Goal: Task Accomplishment & Management: Use online tool/utility

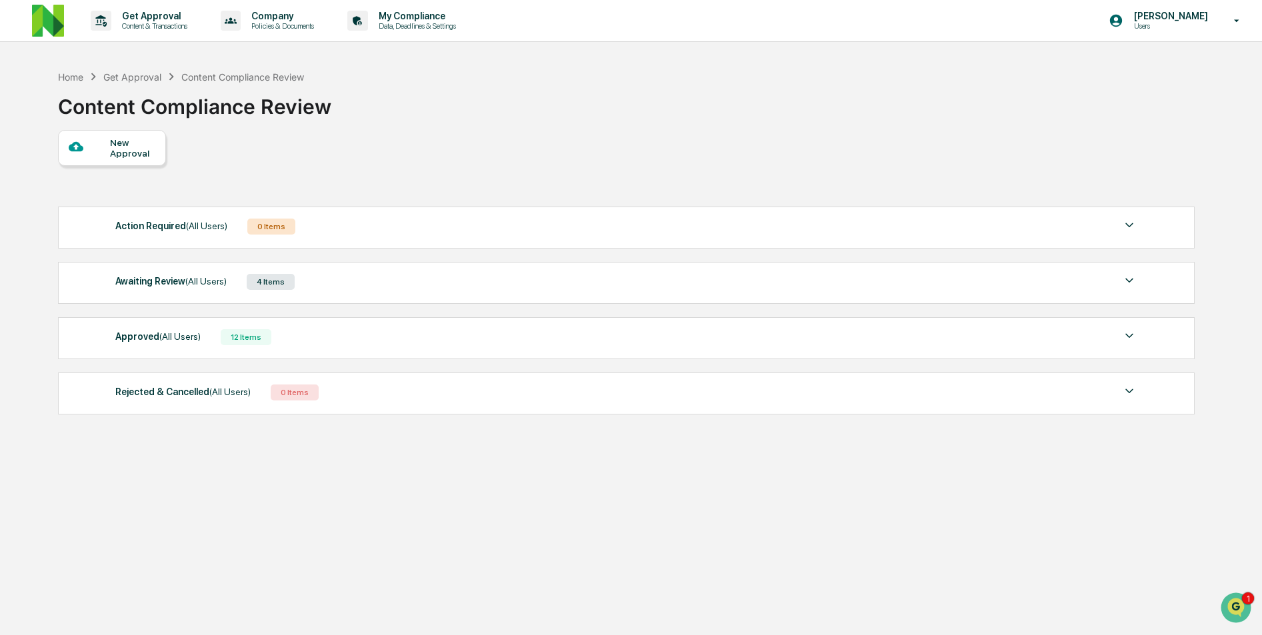
click at [201, 285] on span "(All Users)" at bounding box center [205, 281] width 41 height 11
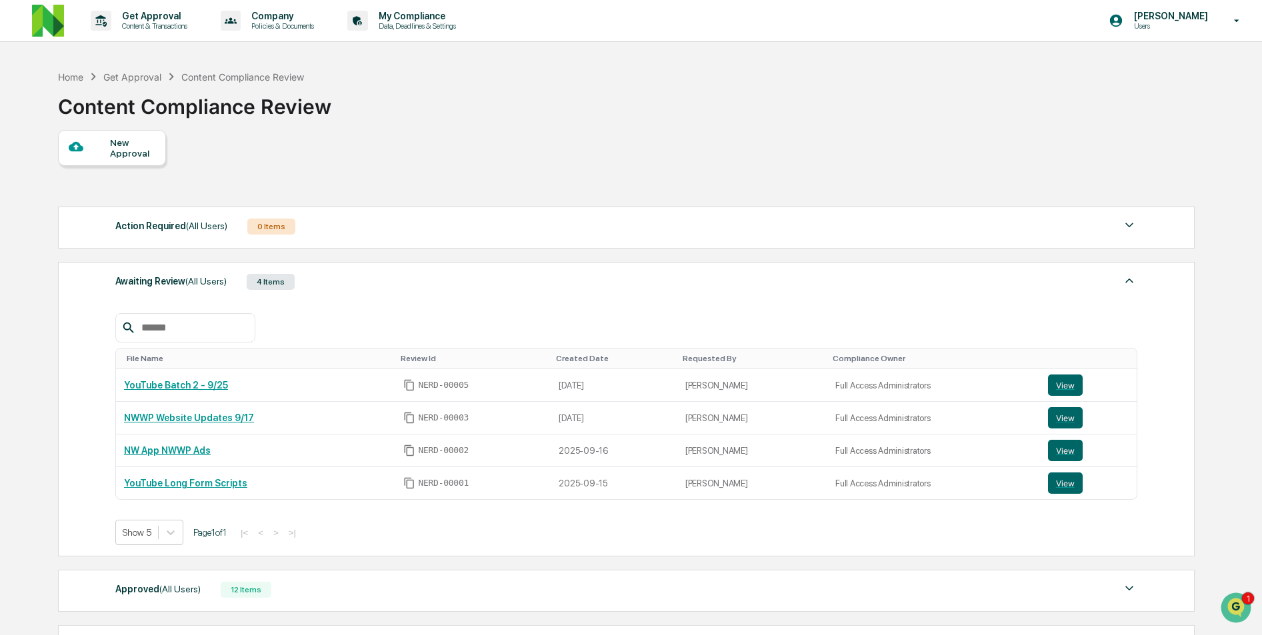
click at [227, 283] on span "(All Users)" at bounding box center [205, 281] width 41 height 11
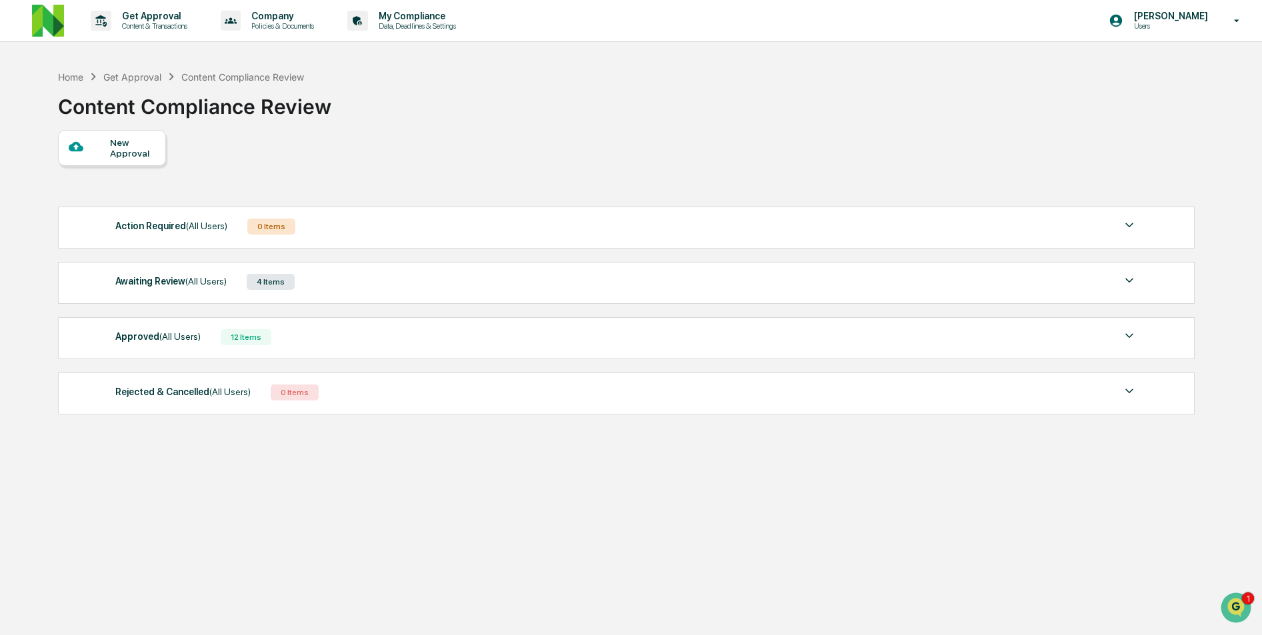
click at [238, 279] on div "Awaiting Review (All Users) 4 Items" at bounding box center [626, 282] width 1022 height 19
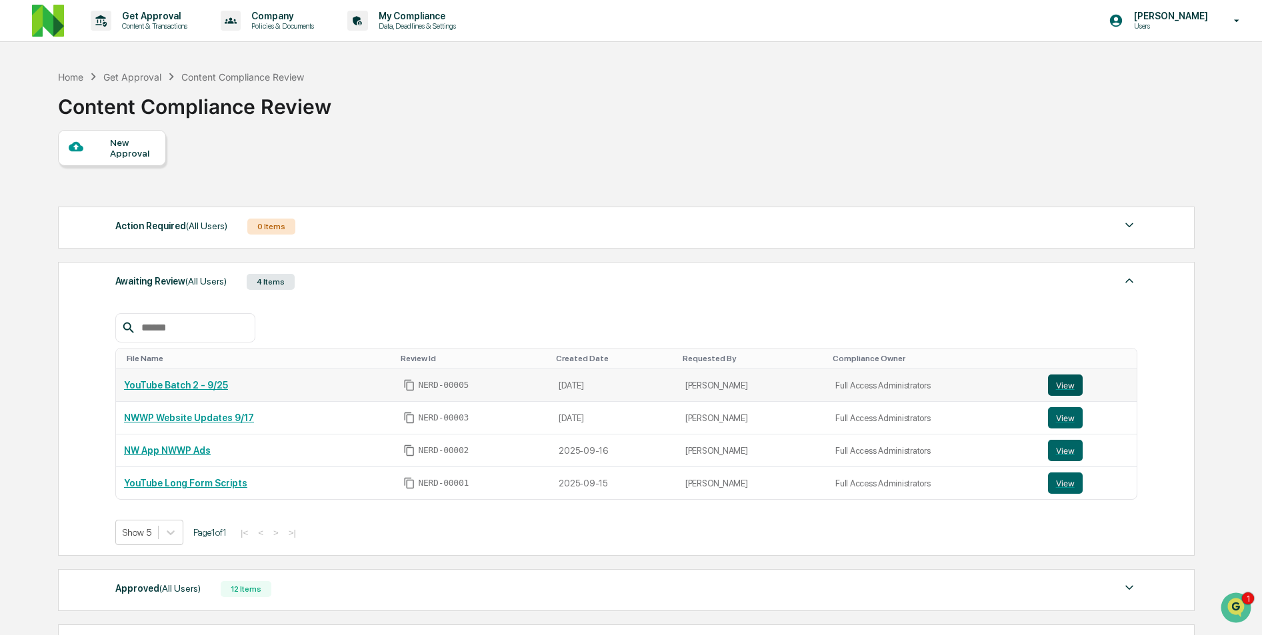
click at [1060, 387] on button "View" at bounding box center [1065, 385] width 35 height 21
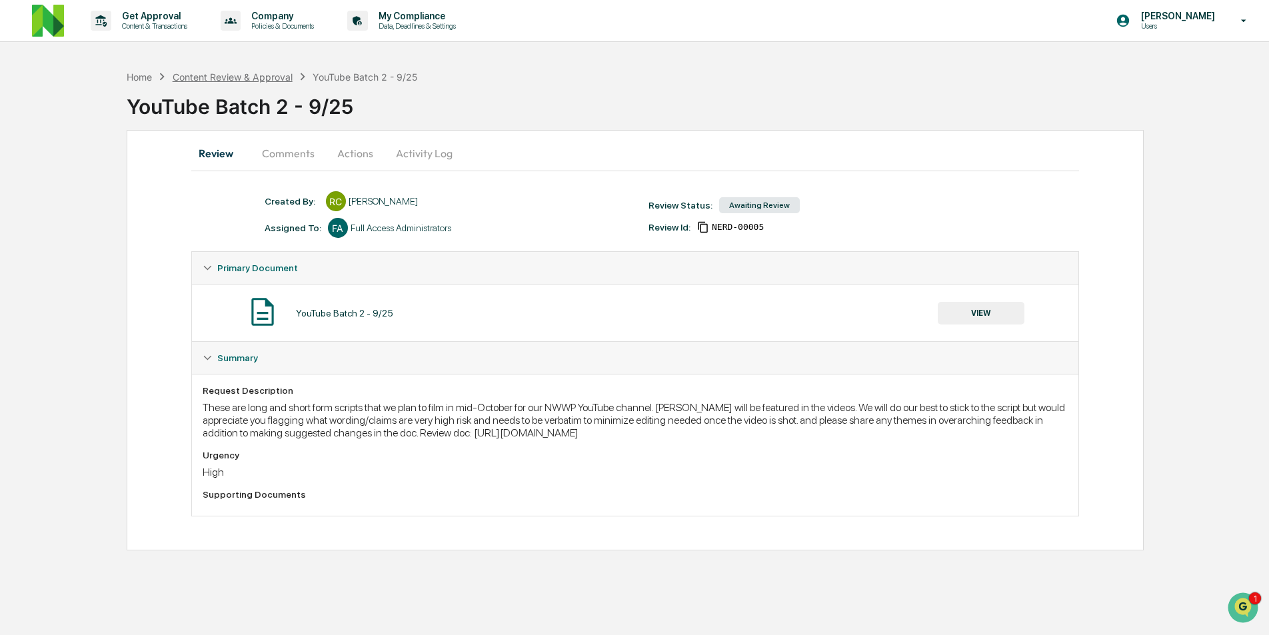
click at [249, 73] on div "Content Review & Approval" at bounding box center [233, 76] width 120 height 11
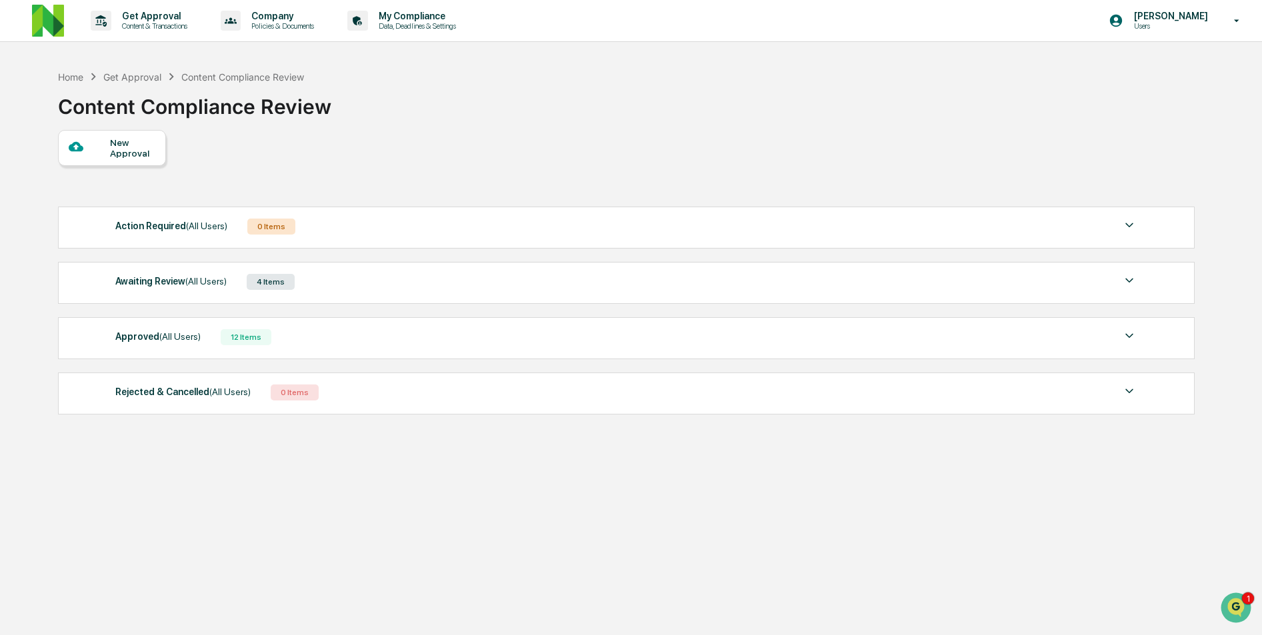
click at [201, 287] on span "(All Users)" at bounding box center [205, 281] width 41 height 11
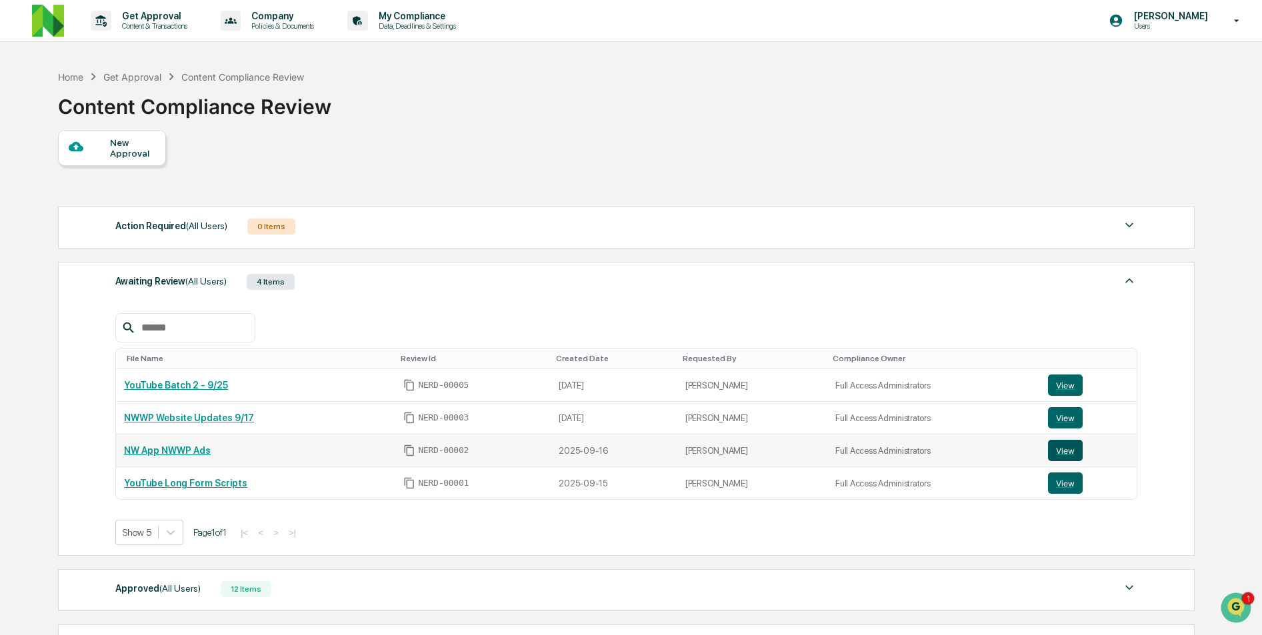
click at [1061, 455] on button "View" at bounding box center [1065, 450] width 35 height 21
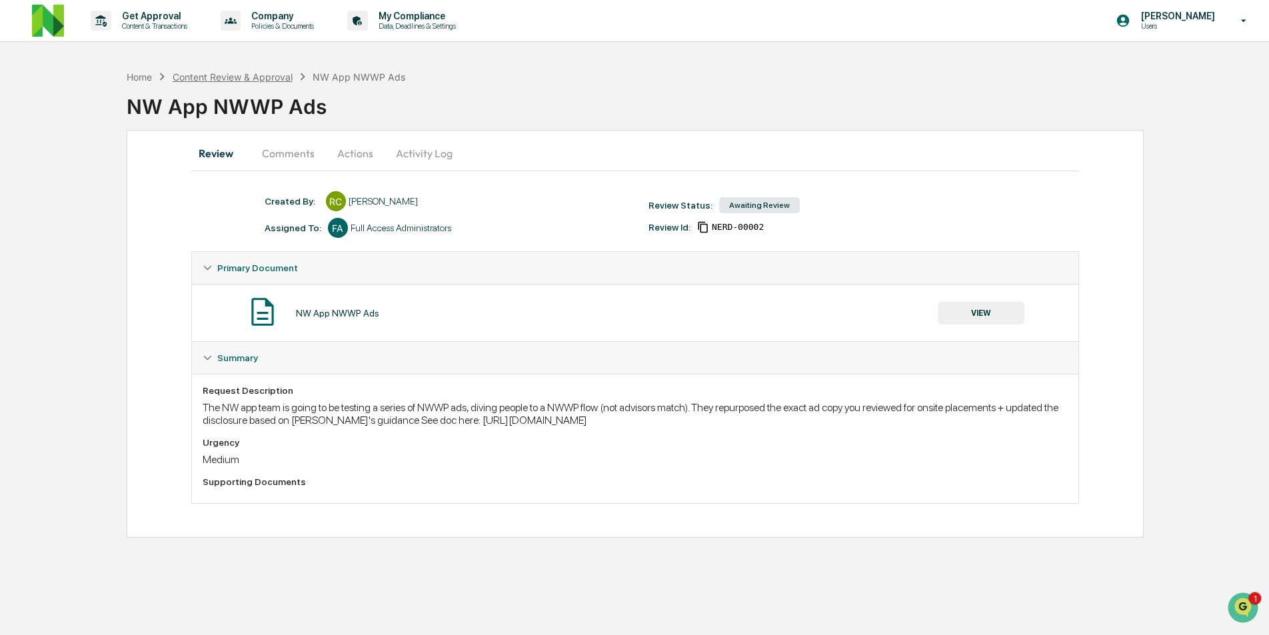
click at [261, 80] on div "Content Review & Approval" at bounding box center [233, 76] width 120 height 11
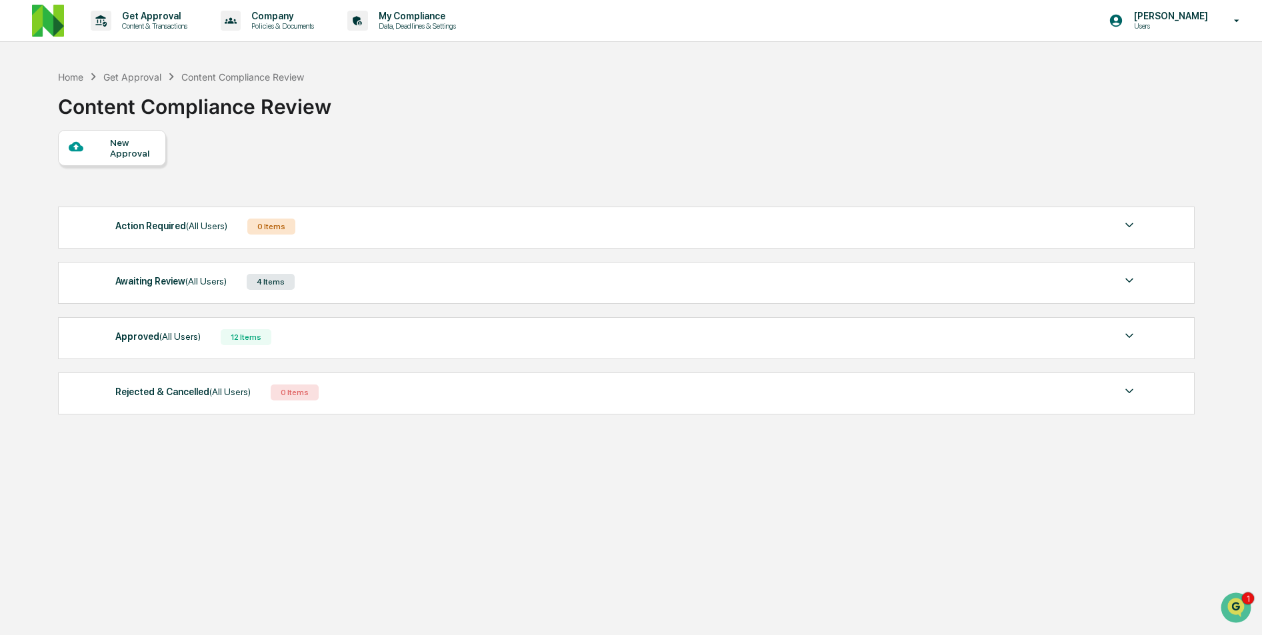
click at [363, 275] on div "Awaiting Review (All Users) 4 Items" at bounding box center [626, 282] width 1022 height 19
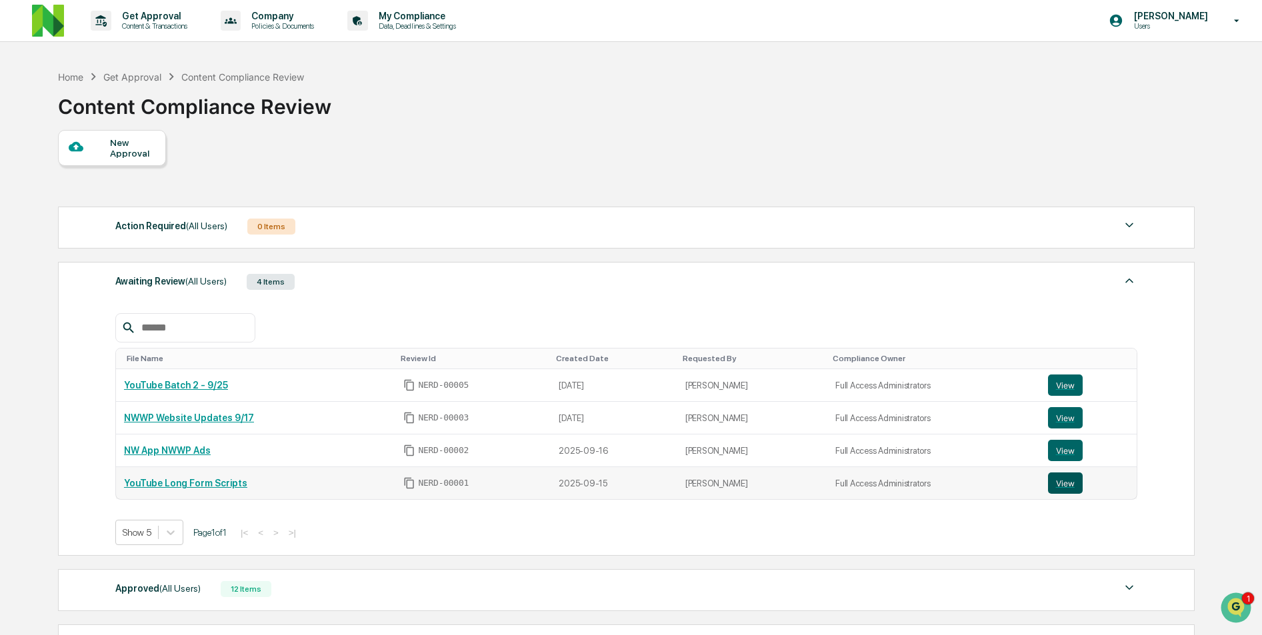
click at [1073, 490] on button "View" at bounding box center [1065, 483] width 35 height 21
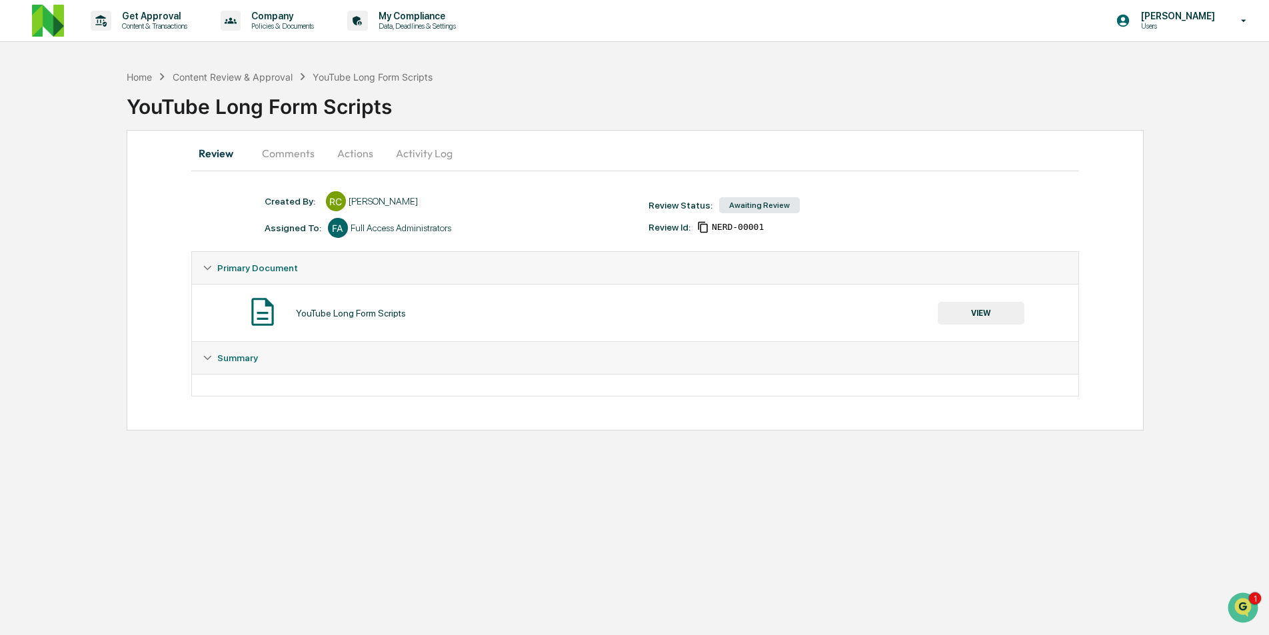
click at [306, 155] on button "Comments" at bounding box center [288, 153] width 74 height 32
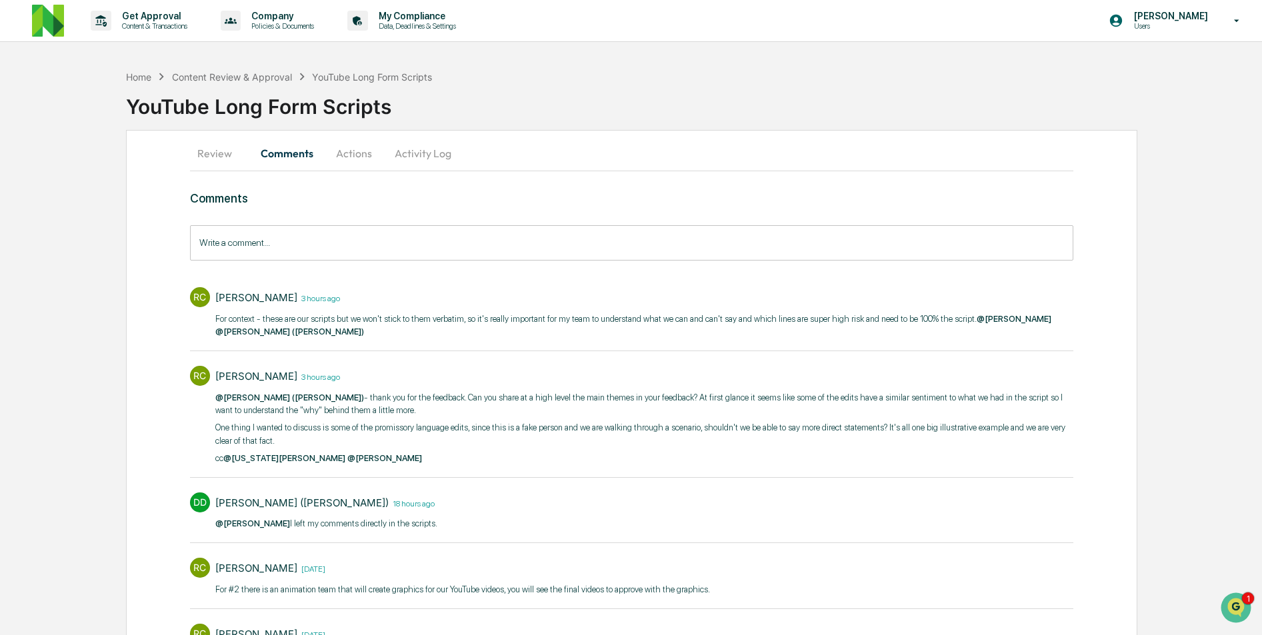
click at [223, 157] on button "Review" at bounding box center [220, 153] width 60 height 32
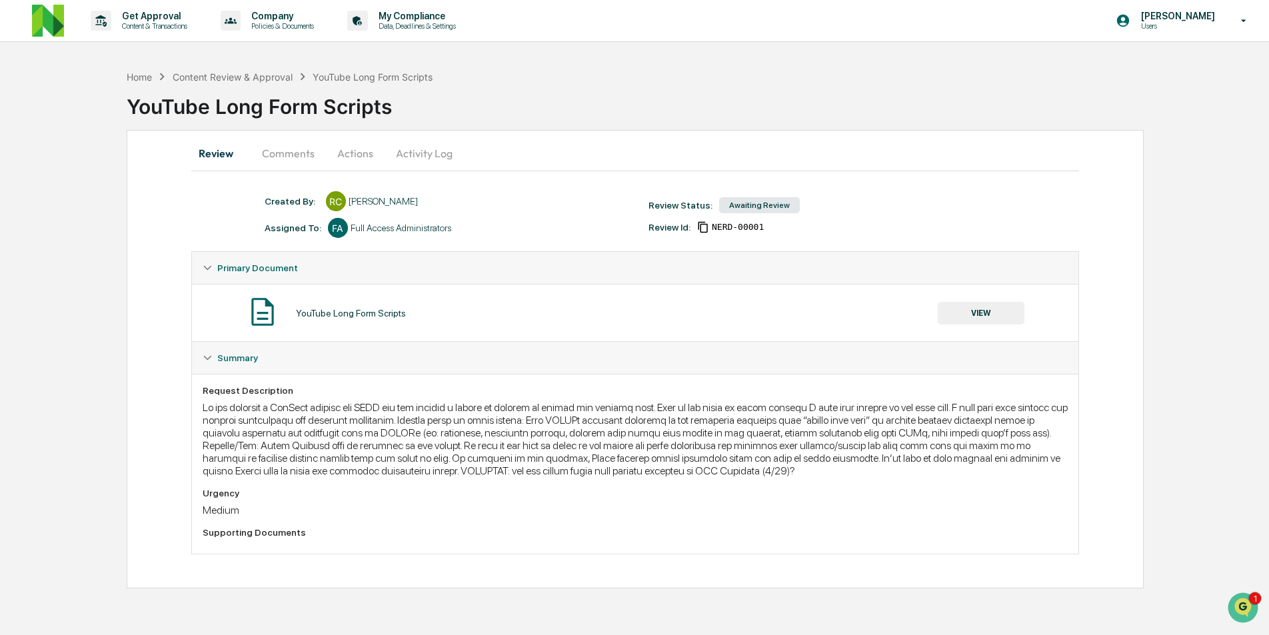
click at [281, 149] on button "Comments" at bounding box center [288, 153] width 74 height 32
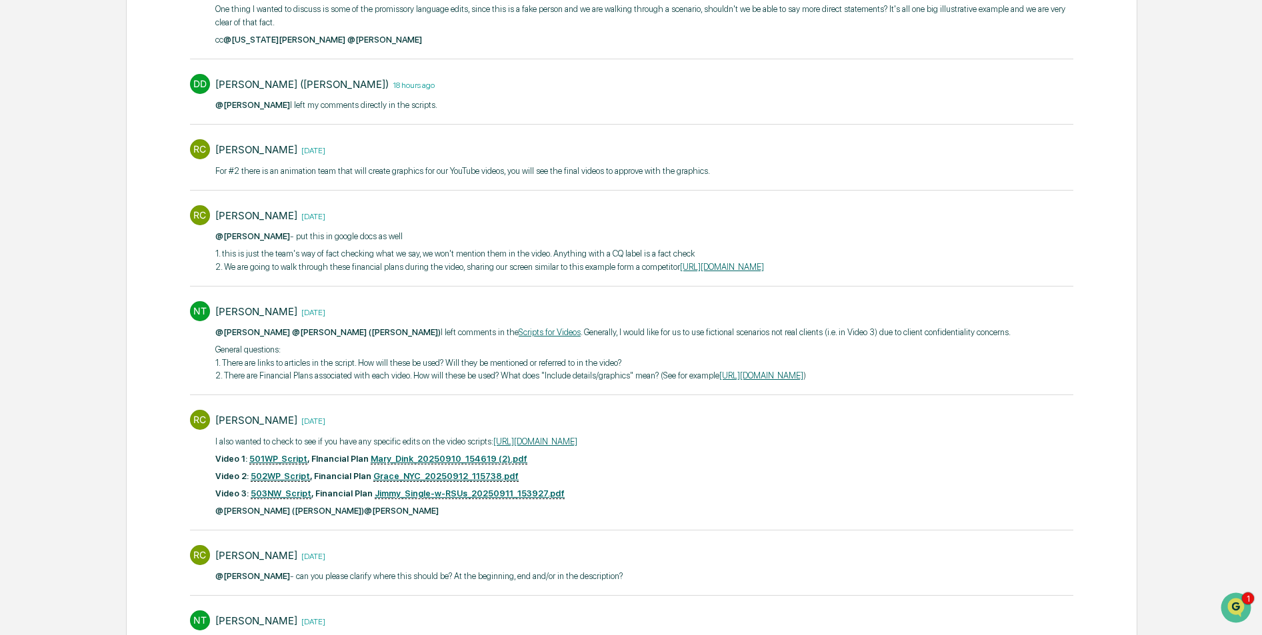
scroll to position [616, 0]
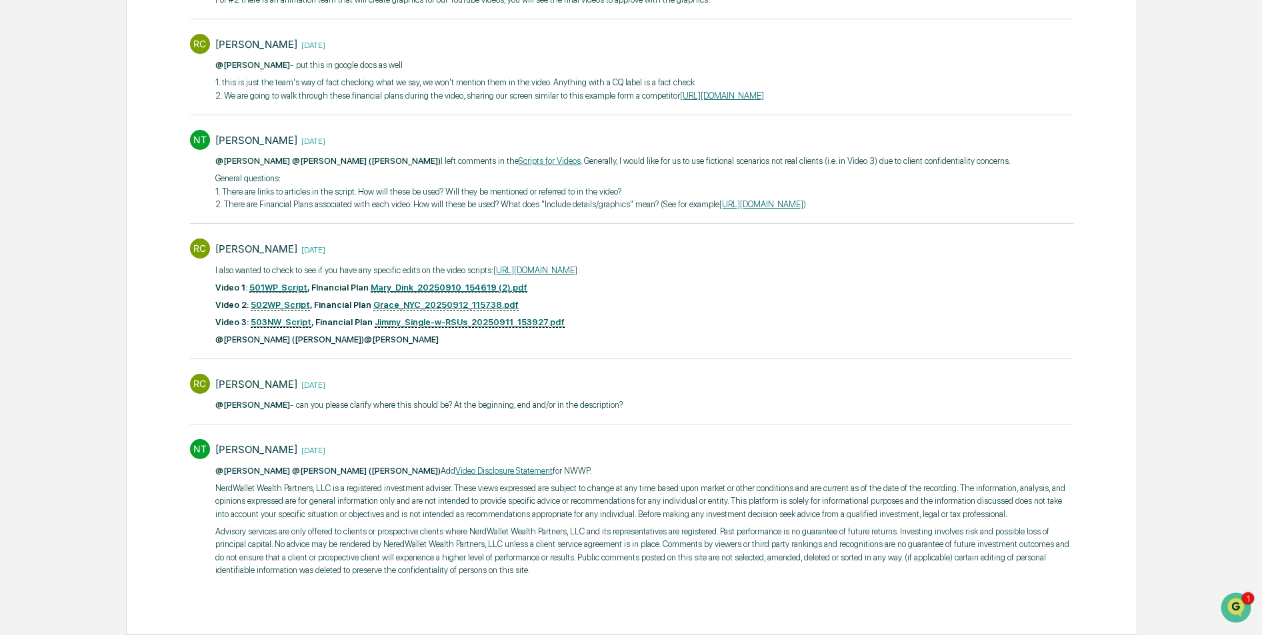
click at [577, 265] on link "[URL][DOMAIN_NAME]" at bounding box center [535, 270] width 84 height 10
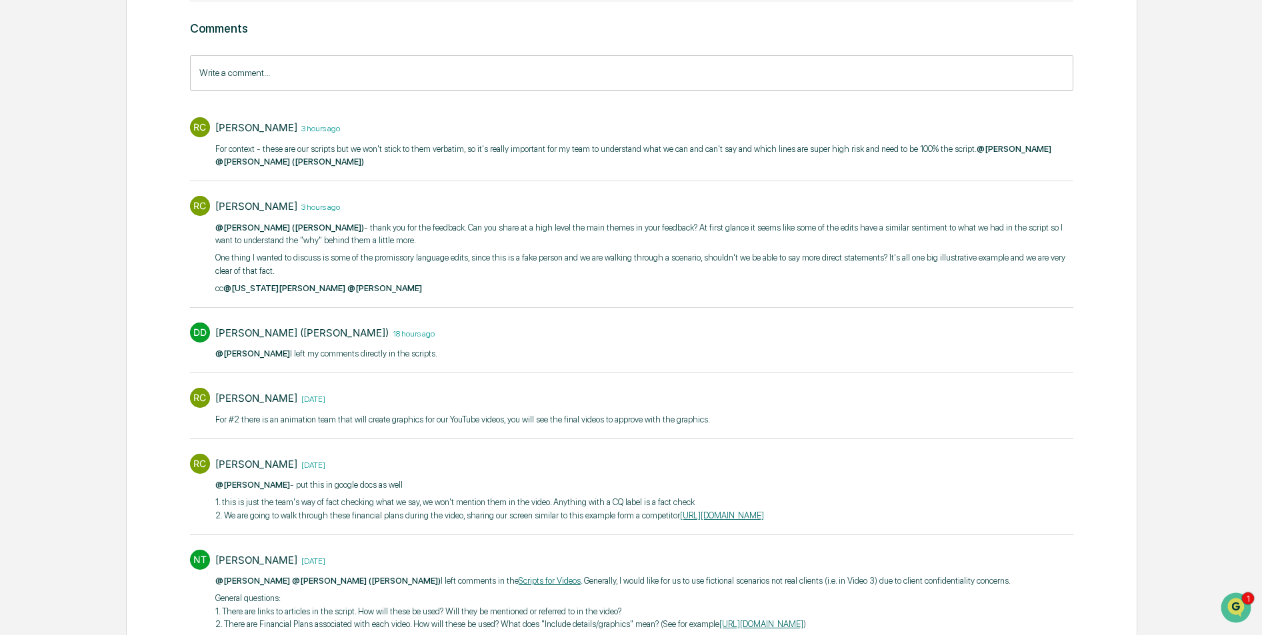
scroll to position [169, 0]
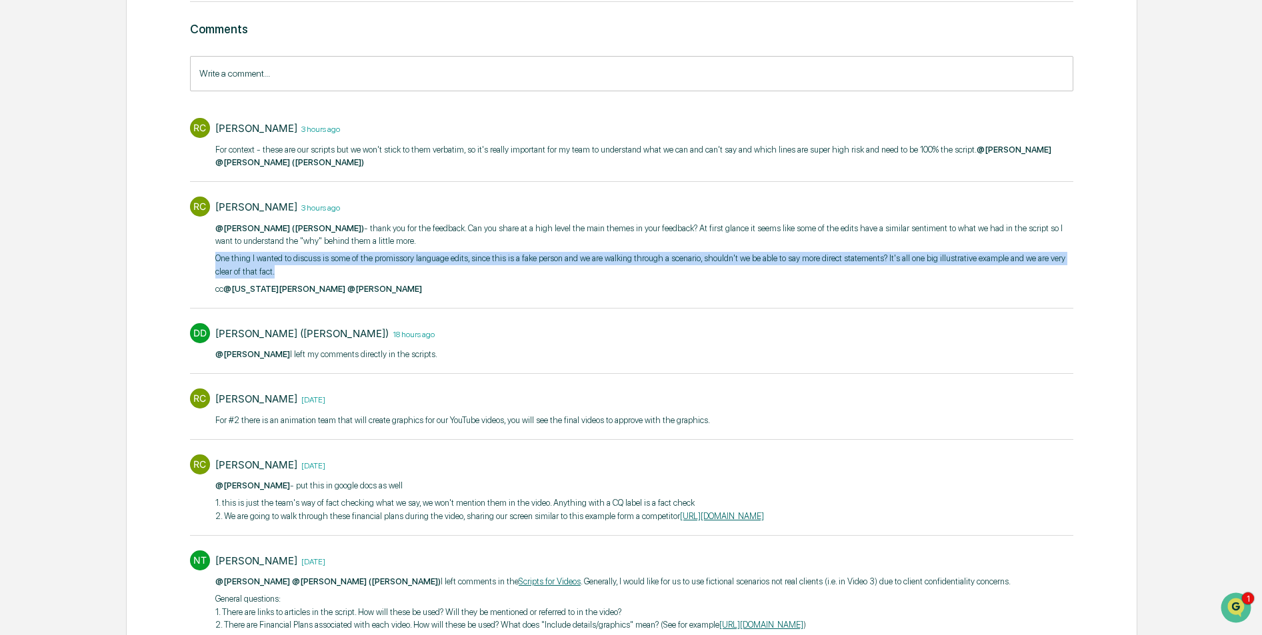
drag, startPoint x: 464, startPoint y: 271, endPoint x: 213, endPoint y: 260, distance: 251.6
click at [213, 260] on div "RC [PERSON_NAME] 3 hours ago @[PERSON_NAME] ([PERSON_NAME]) - thank you for the…" at bounding box center [631, 245] width 883 height 110
copy p "One thing I wanted to discuss is some of the promissory language edits, since t…"
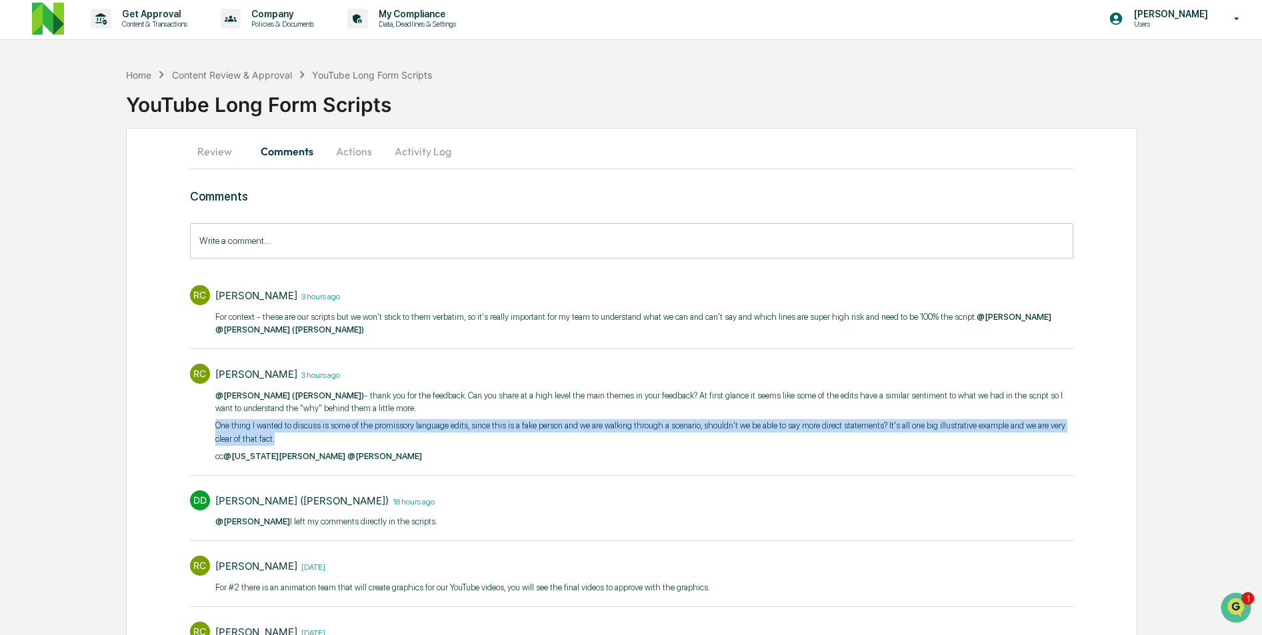
scroll to position [0, 0]
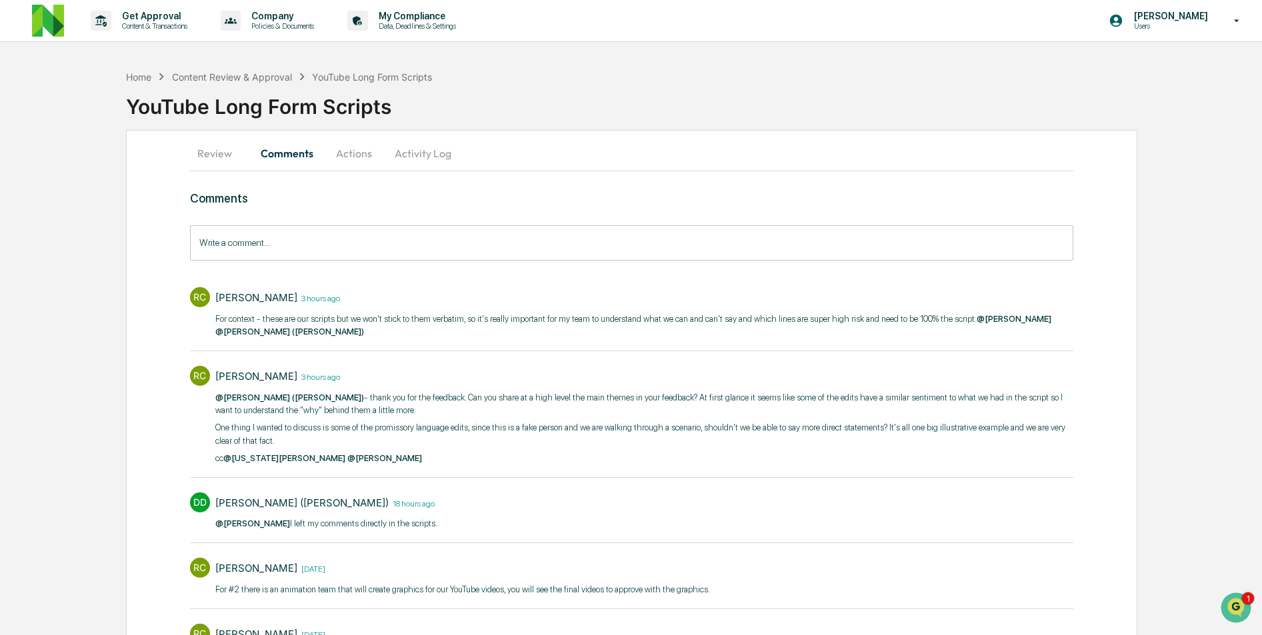
click at [219, 83] on div "Home Content Review & Approval YouTube Long Form Scripts" at bounding box center [279, 76] width 306 height 15
click at [221, 79] on div "Content Review & Approval" at bounding box center [232, 76] width 120 height 11
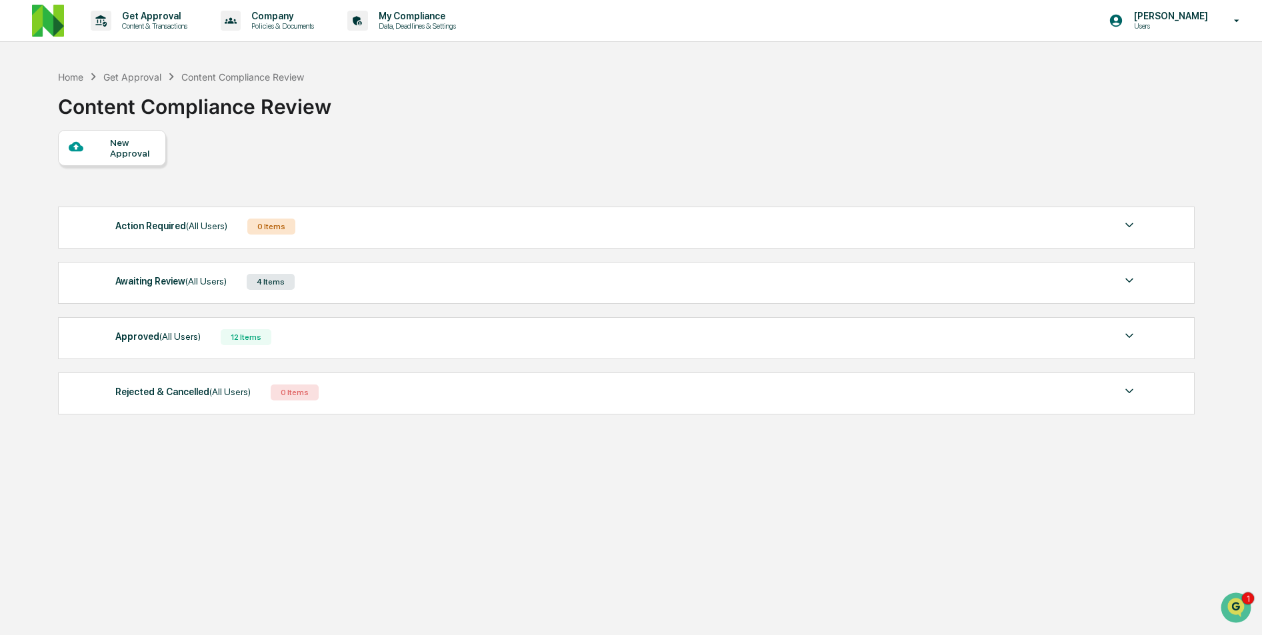
click at [194, 295] on div "Awaiting Review (All Users) 4 Items File Name Review Id Created Date Requested …" at bounding box center [626, 283] width 1137 height 42
click at [204, 280] on span "(All Users)" at bounding box center [205, 281] width 41 height 11
